Goal: Task Accomplishment & Management: Use online tool/utility

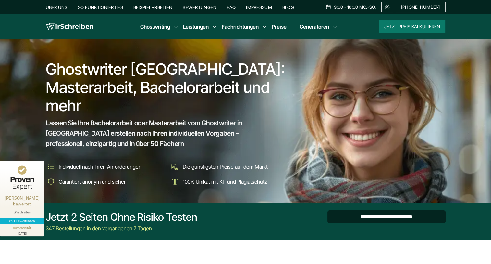
click at [394, 219] on input "**********" at bounding box center [387, 216] width 118 height 13
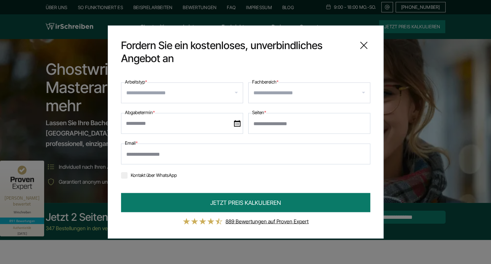
click at [238, 90] on input "Arbeitstyp *" at bounding box center [184, 93] width 117 height 10
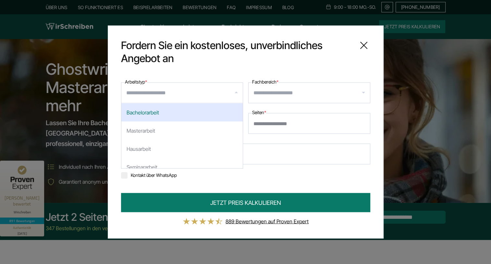
click at [188, 115] on div "Bachelorarbeit" at bounding box center [181, 112] width 121 height 18
select select "**"
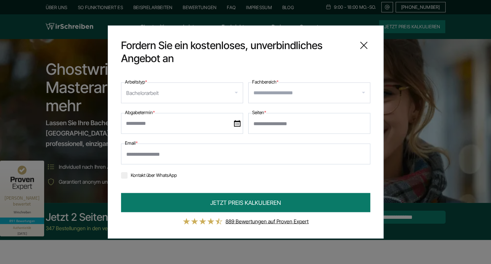
click at [290, 102] on div at bounding box center [309, 92] width 122 height 21
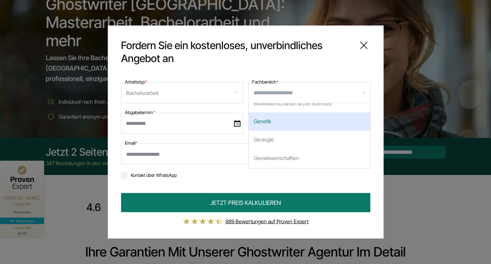
scroll to position [617, 0]
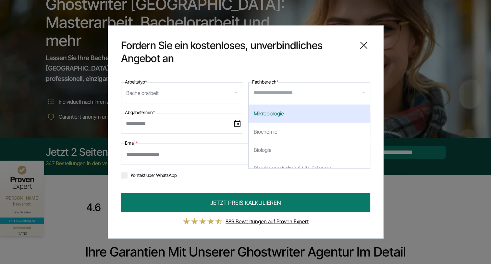
click at [288, 86] on div at bounding box center [309, 92] width 122 height 21
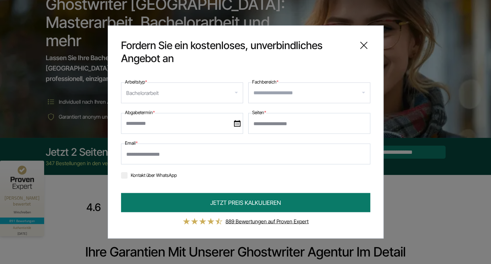
click at [299, 90] on input "Fachbereich *" at bounding box center [312, 93] width 117 height 10
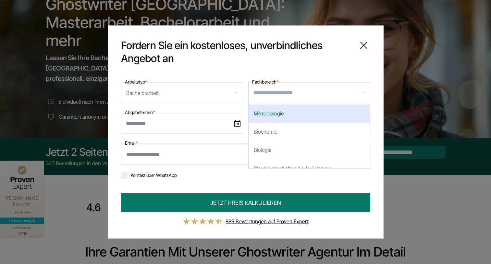
type input "*"
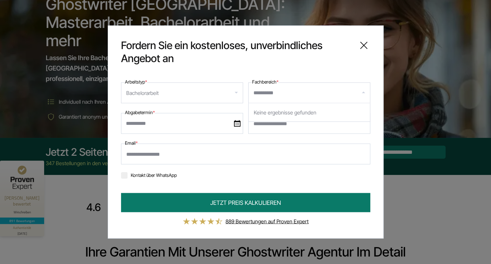
click at [261, 121] on div "Keine ergebnisse gefunden" at bounding box center [309, 112] width 121 height 18
type input "**********"
click at [291, 139] on div "Email *" at bounding box center [245, 151] width 249 height 25
click at [305, 94] on input "Fachbereich *" at bounding box center [312, 93] width 117 height 10
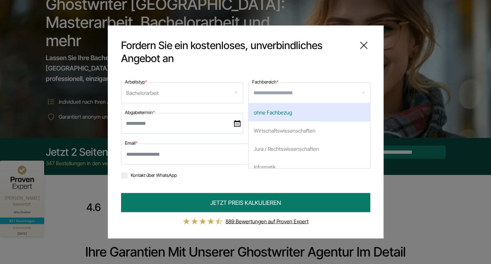
click at [297, 114] on div "ohne Fachbezug" at bounding box center [309, 112] width 121 height 18
select select "*"
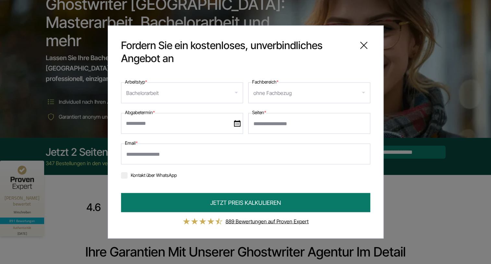
click at [303, 94] on input "Fachbereich *" at bounding box center [331, 93] width 76 height 10
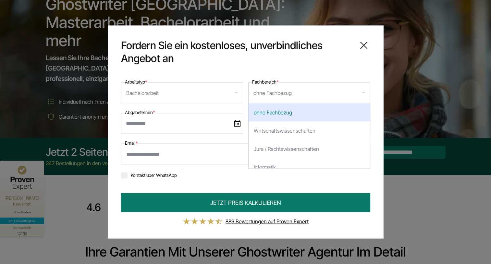
click at [303, 85] on div "ohne Fachbezug" at bounding box center [309, 92] width 122 height 21
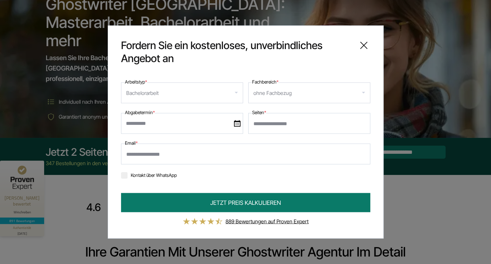
click at [360, 47] on icon at bounding box center [364, 45] width 13 height 13
